Goal: Navigation & Orientation: Find specific page/section

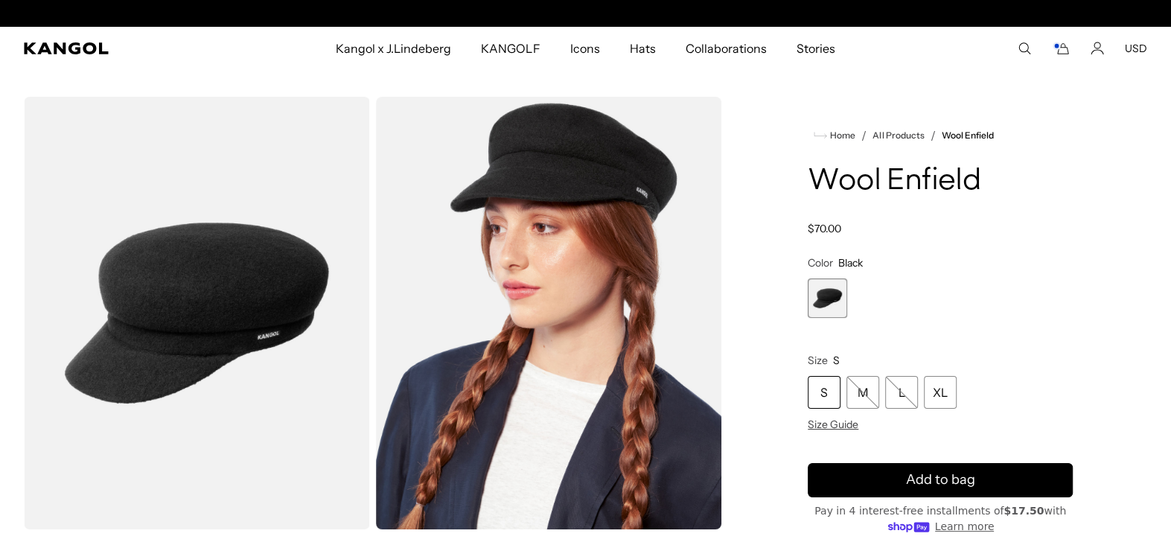
scroll to position [0, 306]
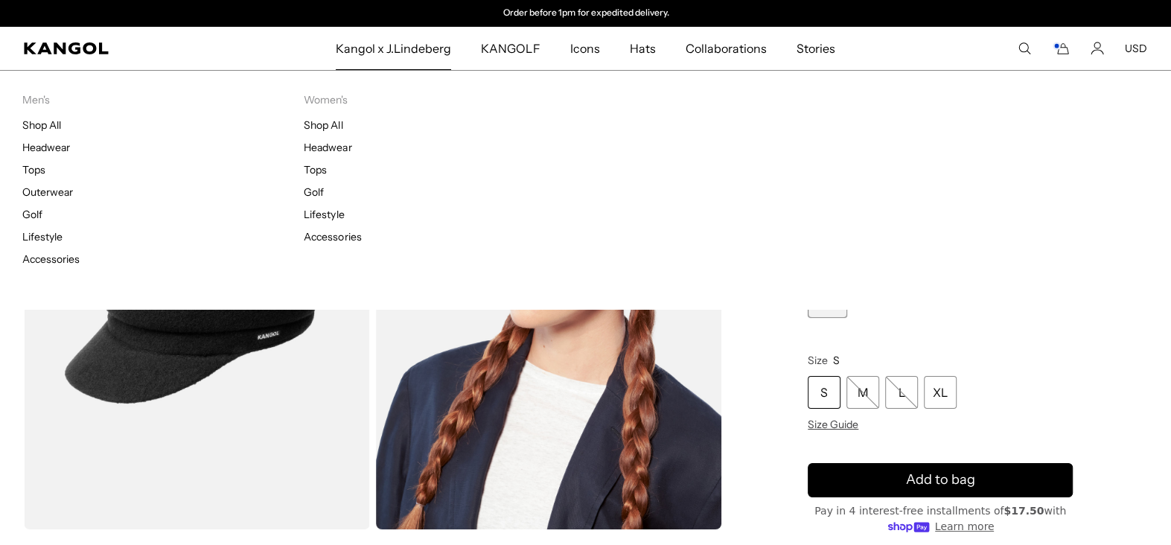
click at [429, 51] on span "Kangol x J.Lindeberg" at bounding box center [394, 48] width 116 height 43
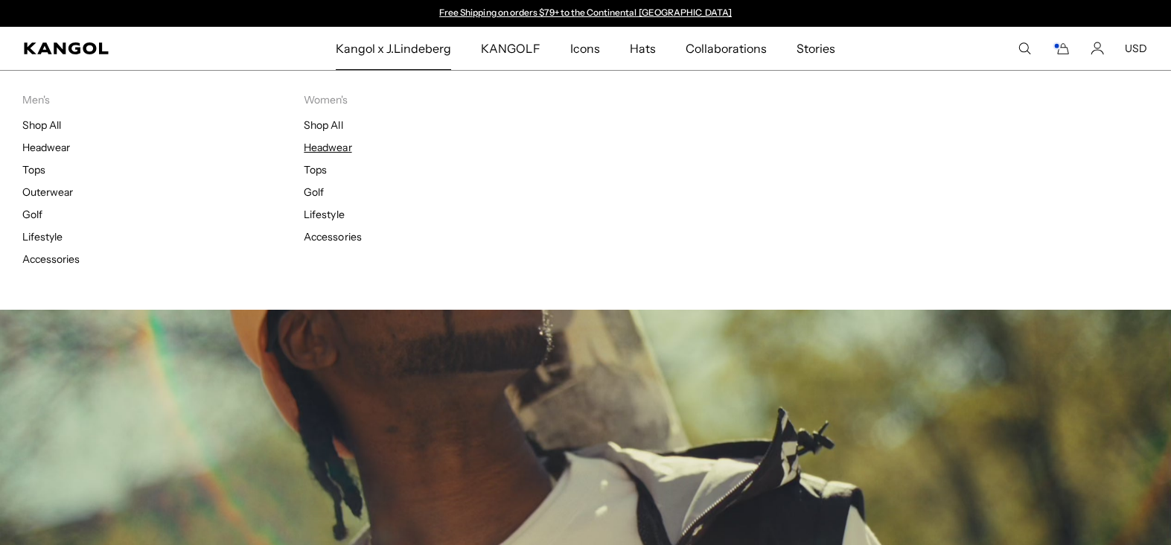
click at [325, 148] on link "Headwear" at bounding box center [328, 147] width 48 height 13
